Goal: Task Accomplishment & Management: Manage account settings

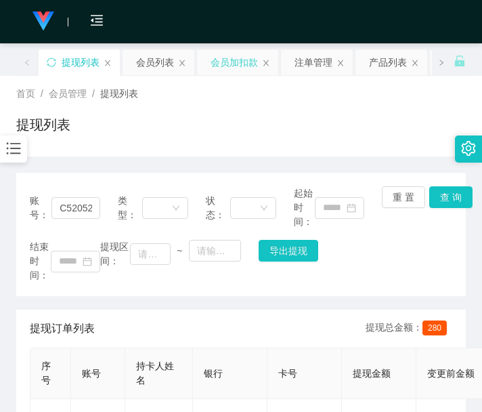
click at [249, 64] on div "会员加扣款" at bounding box center [234, 62] width 47 height 26
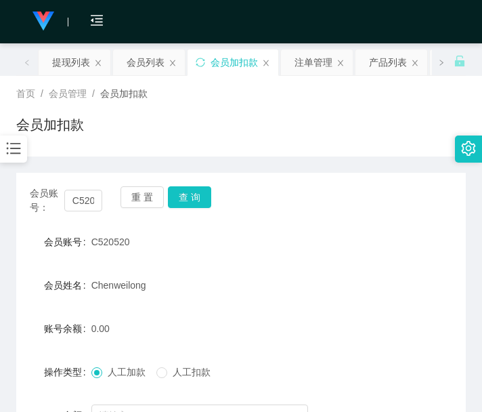
click at [153, 397] on form "会员账号 C520520 会员姓名 [PERSON_NAME] 账号余额 0.00 操作类型 人工加款 人工扣款 金额 确 定" at bounding box center [241, 350] width 450 height 244
drag, startPoint x: 204, startPoint y: 399, endPoint x: 198, endPoint y: 381, distance: 18.6
click at [204, 399] on form "会员账号 C520520 会员姓名 [PERSON_NAME] 账号余额 0.00 操作类型 人工加款 人工扣款 金额 确 定" at bounding box center [241, 350] width 450 height 244
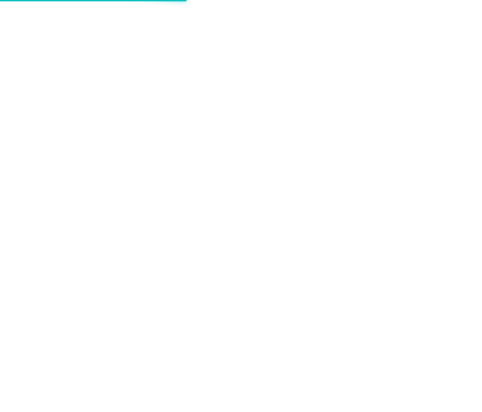
click at [200, 393] on div at bounding box center [241, 206] width 482 height 412
click at [220, 388] on div at bounding box center [241, 206] width 482 height 412
click at [249, 162] on div at bounding box center [241, 206] width 482 height 412
click at [402, 100] on div at bounding box center [241, 206] width 482 height 412
